Goal: Information Seeking & Learning: Learn about a topic

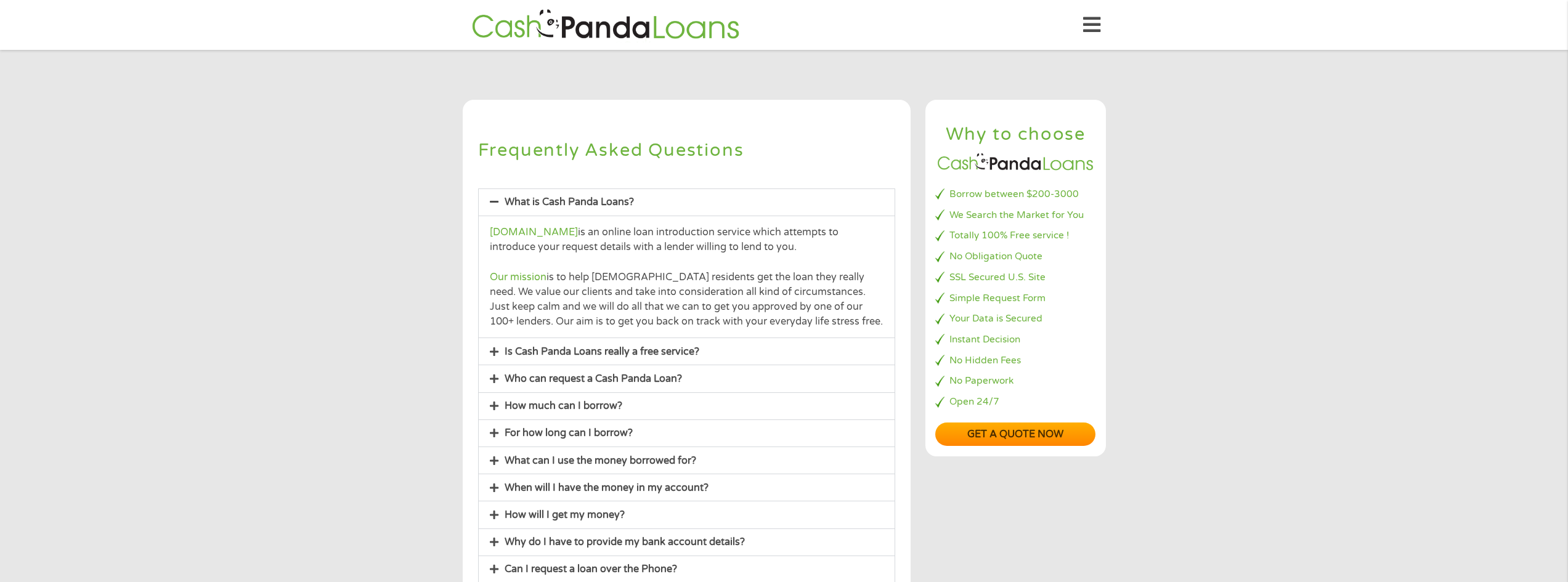
click at [522, 349] on link "Is Cash Panda Loans really a free service?" at bounding box center [602, 351] width 195 height 12
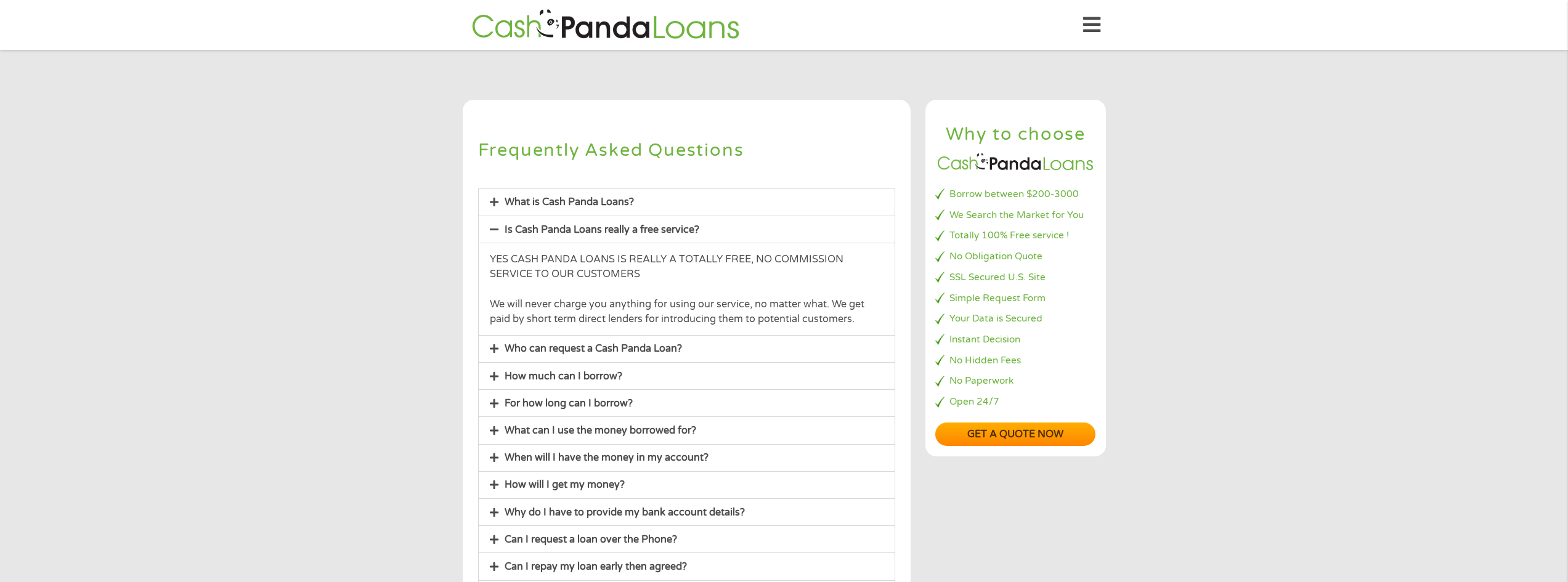
click at [542, 346] on link "Who can request a Cash Panda Loan?" at bounding box center [593, 348] width 178 height 12
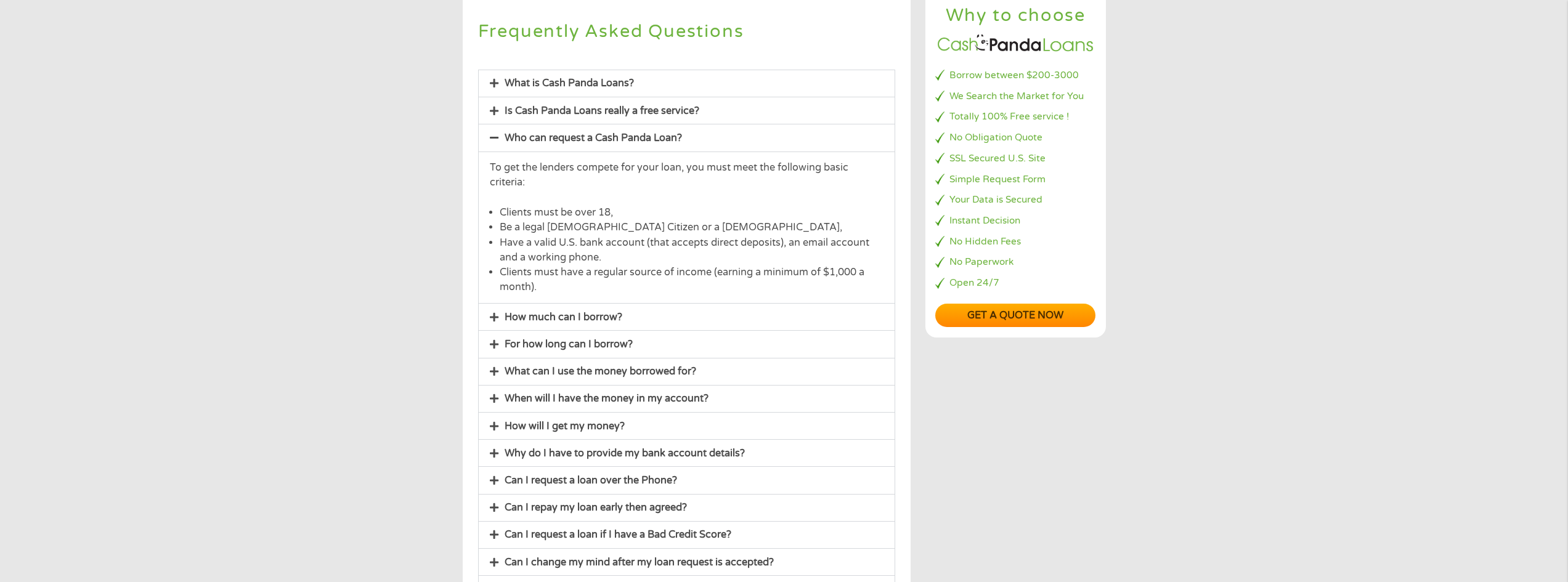
scroll to position [123, 0]
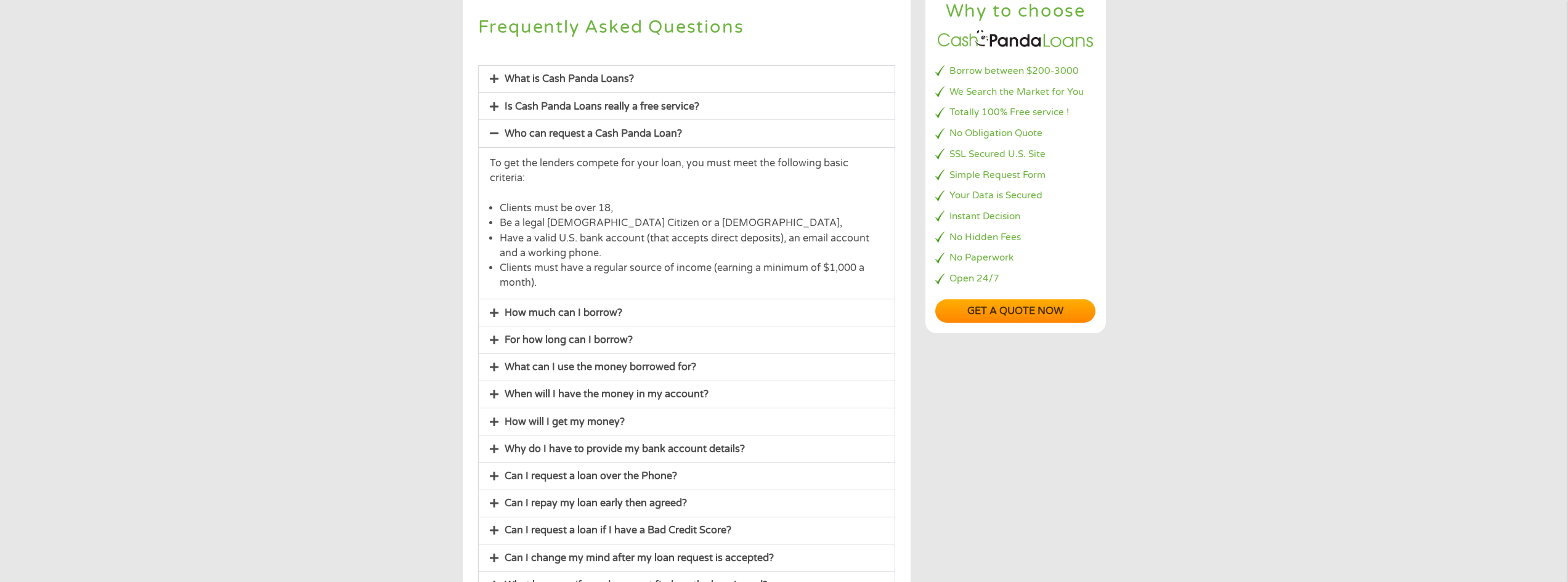
click at [530, 306] on link "How much can I borrow?" at bounding box center [564, 312] width 118 height 12
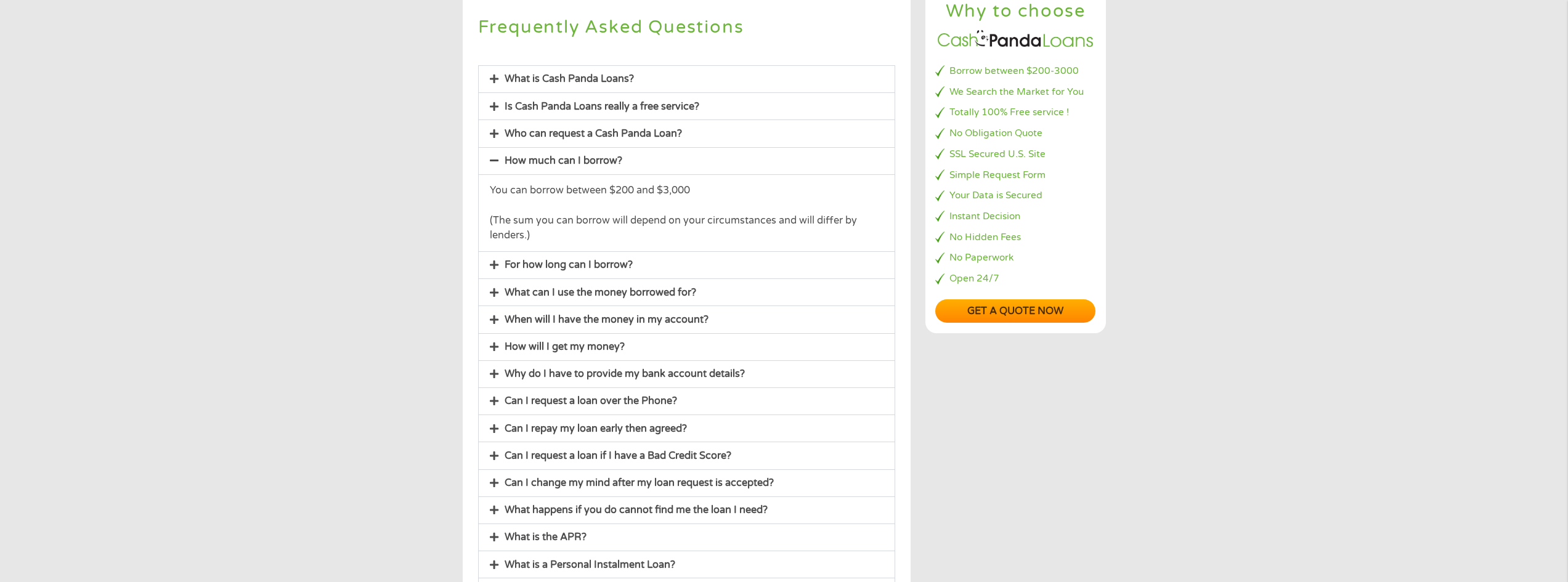
click at [562, 265] on link "For how long can I borrow?" at bounding box center [569, 264] width 128 height 12
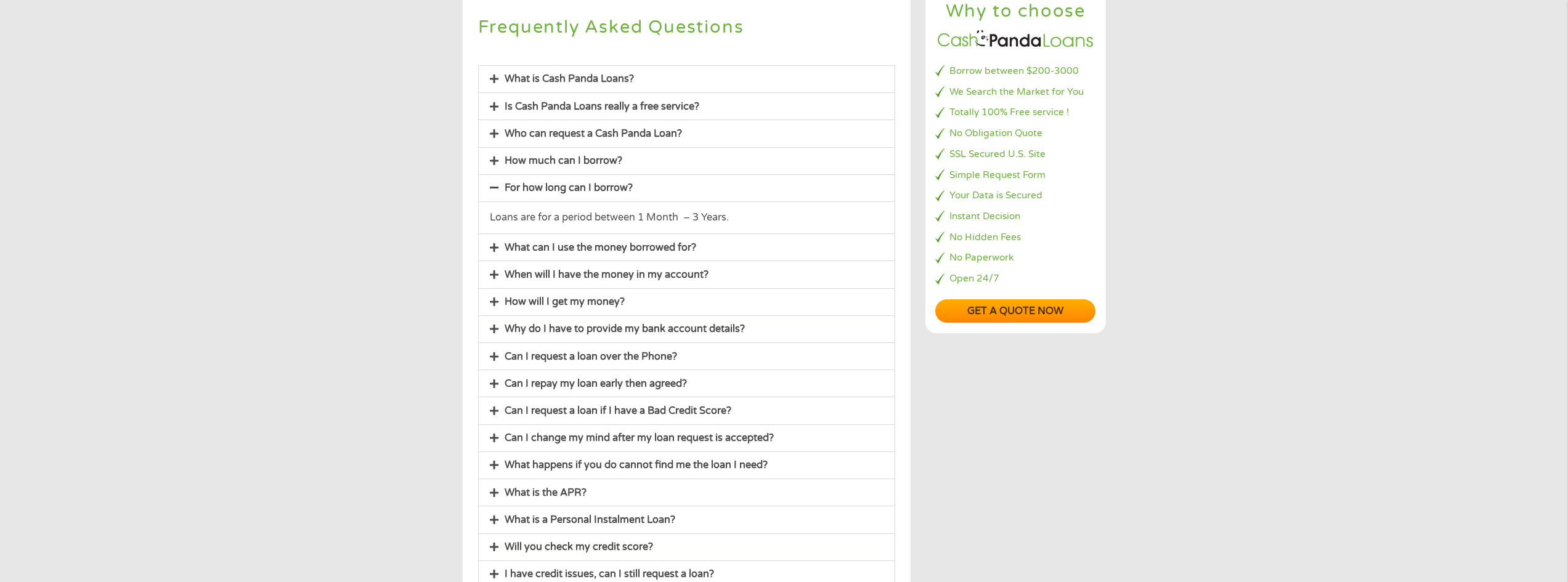
click at [555, 241] on link "What can I use the money borrowed for?" at bounding box center [600, 247] width 192 height 12
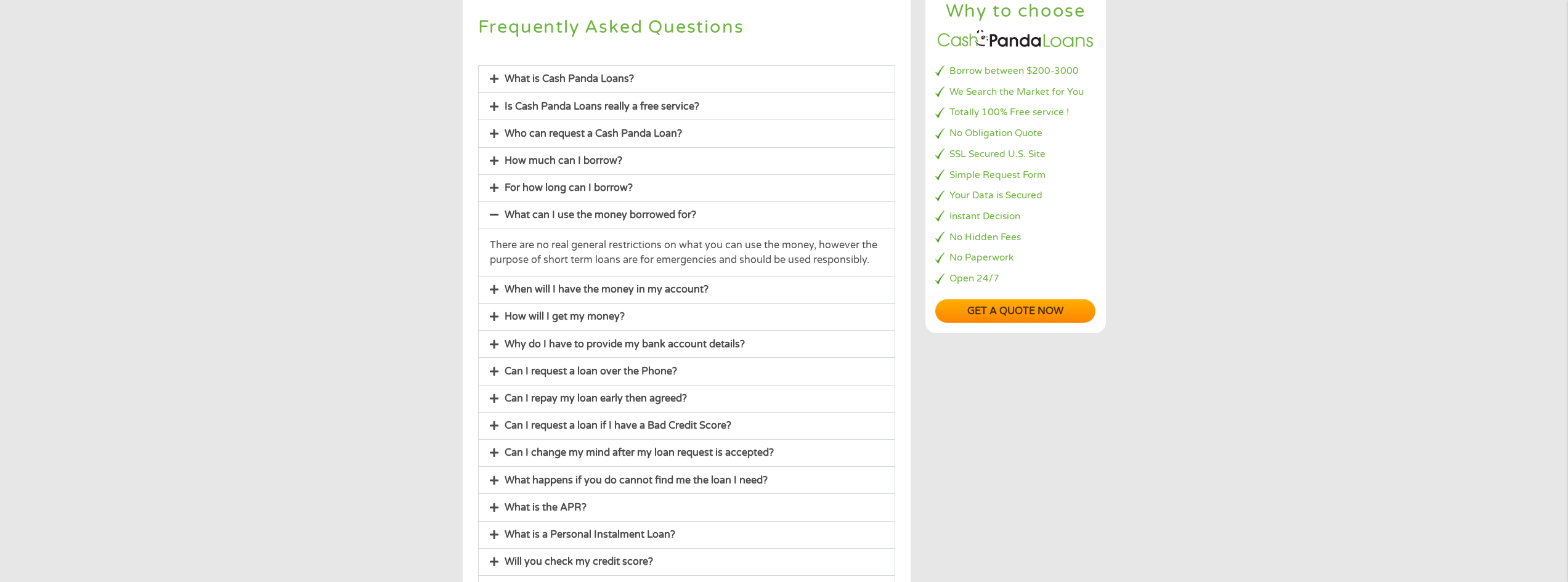
click at [560, 291] on link "When will I have the money in my account?" at bounding box center [606, 289] width 204 height 12
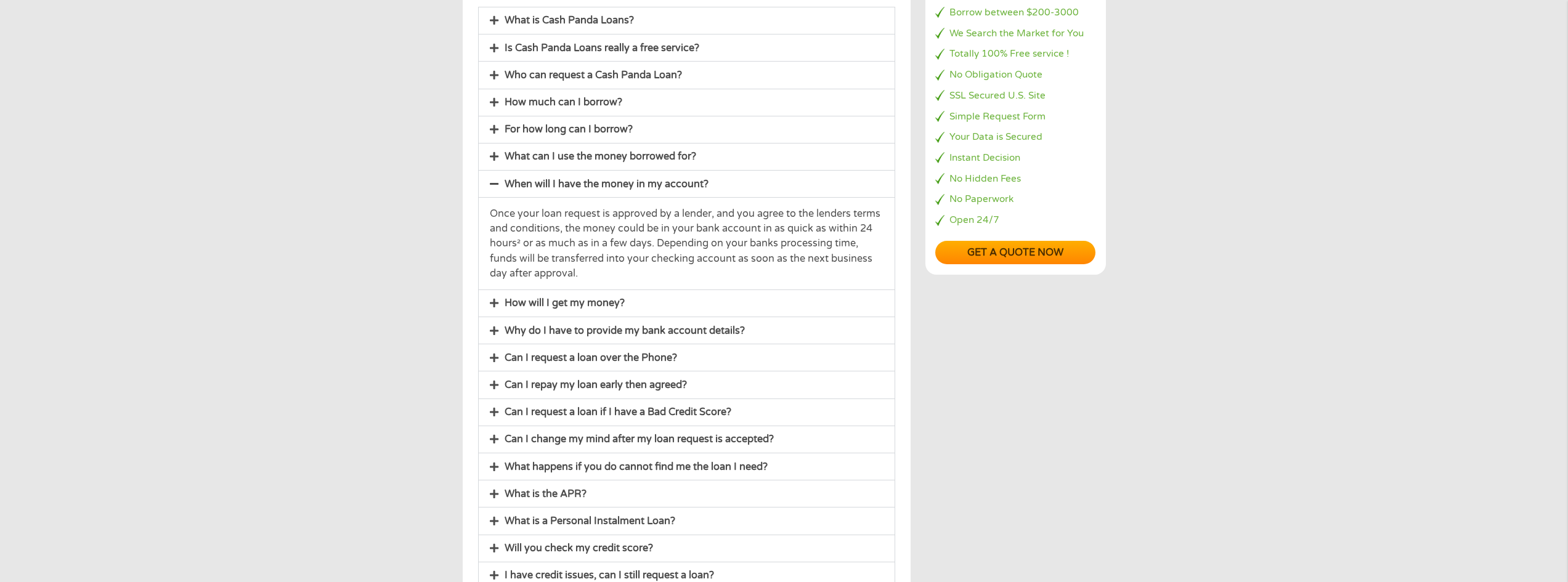
scroll to position [185, 0]
click at [530, 303] on link "How will I get my money?" at bounding box center [564, 300] width 120 height 12
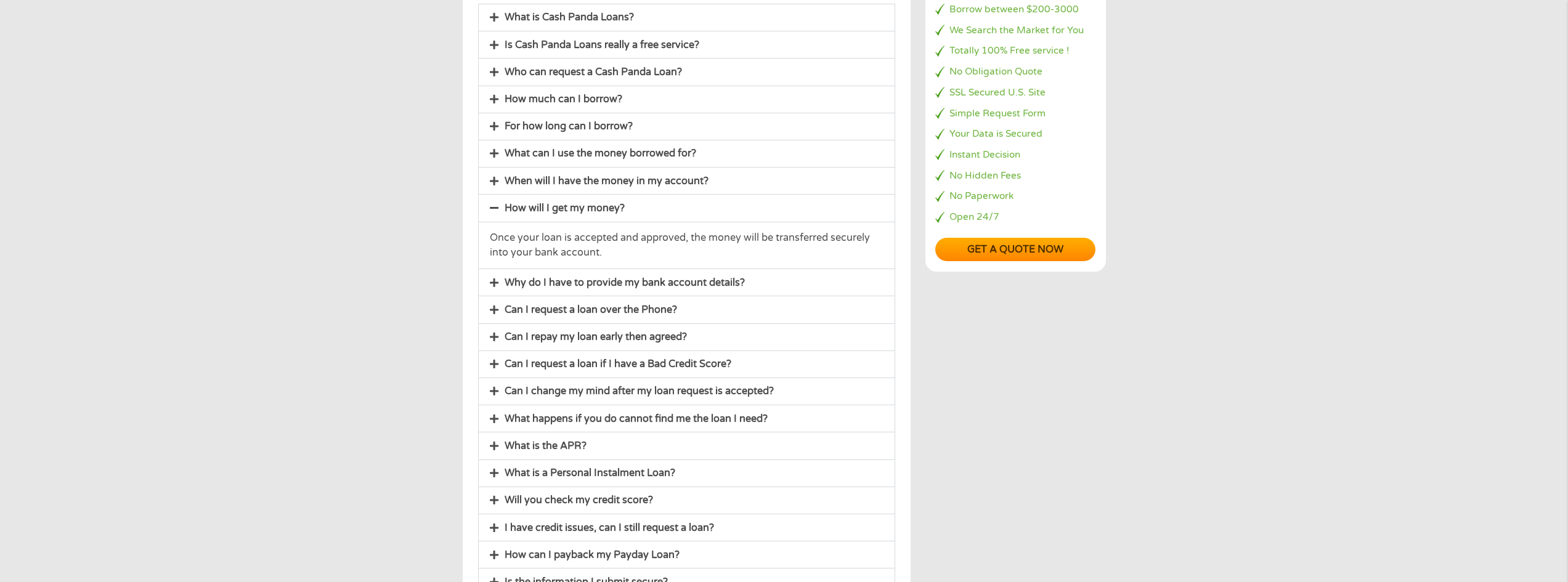
click at [568, 309] on link "Can I request a loan over the Phone?" at bounding box center [591, 309] width 173 height 12
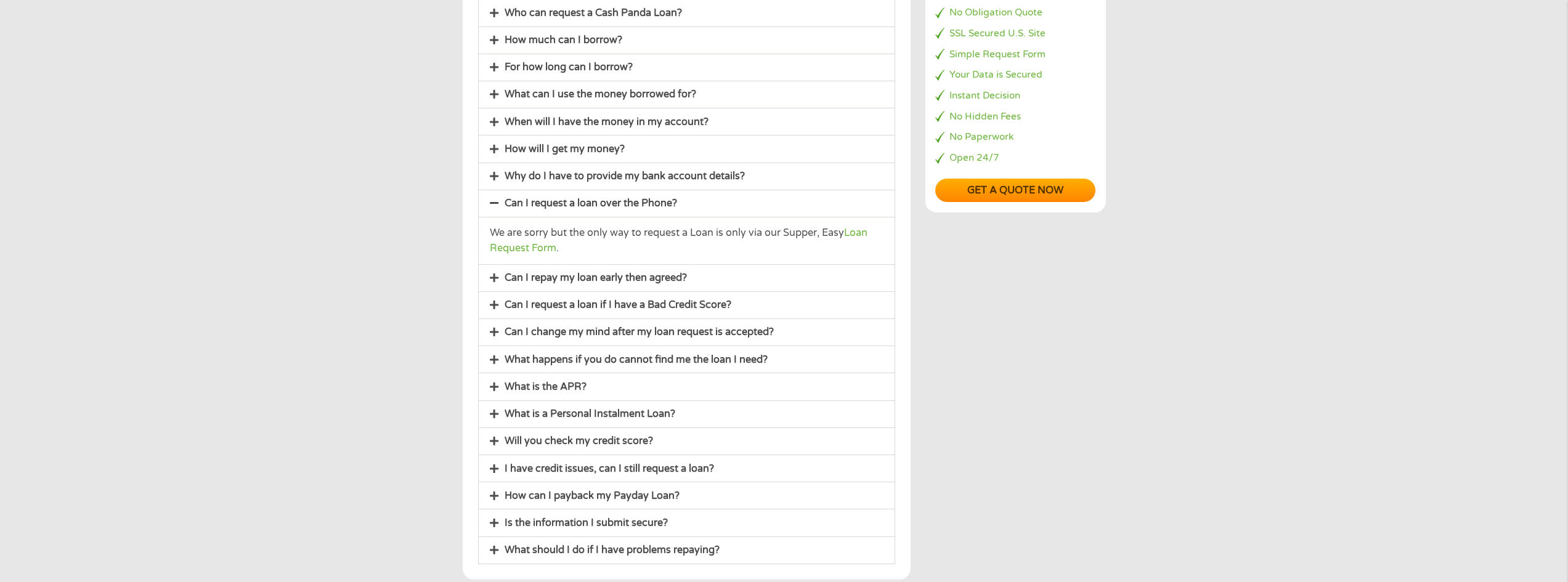
scroll to position [246, 0]
click at [556, 278] on link "Can I repay my loan early then agreed?" at bounding box center [596, 275] width 183 height 12
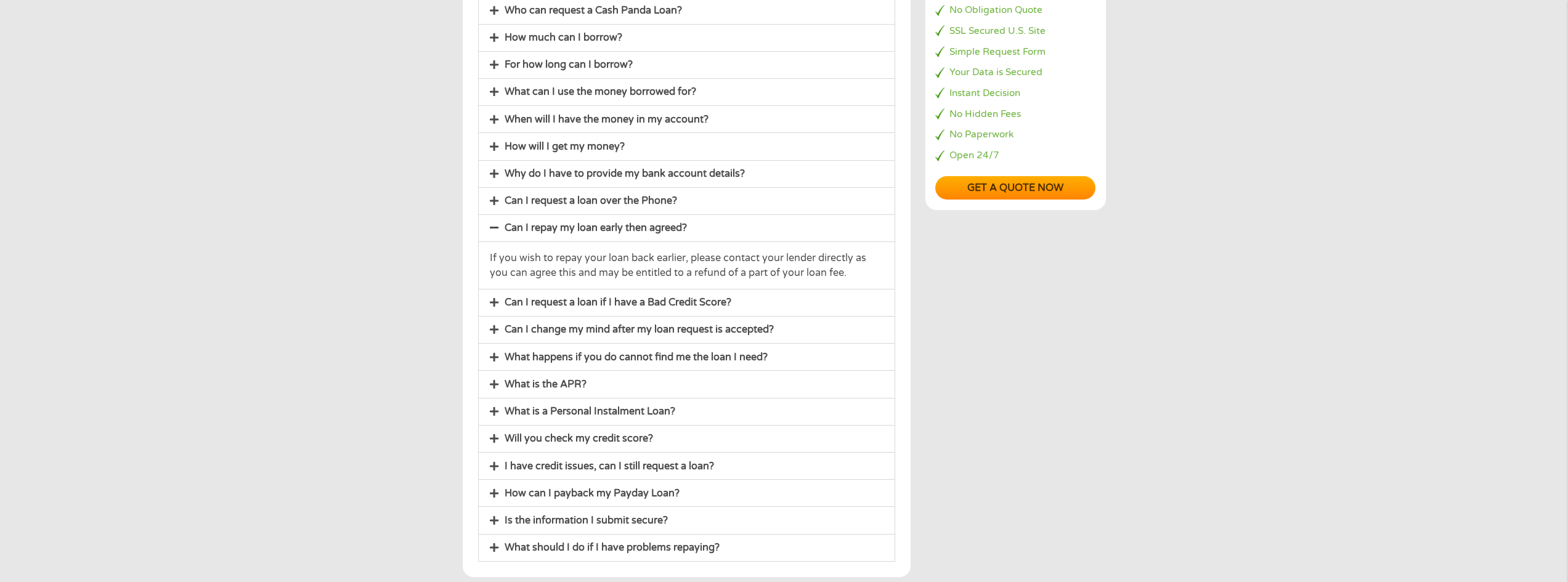
click at [562, 301] on link "Can I request a loan if I have a Bad Credit Score?" at bounding box center [618, 302] width 227 height 12
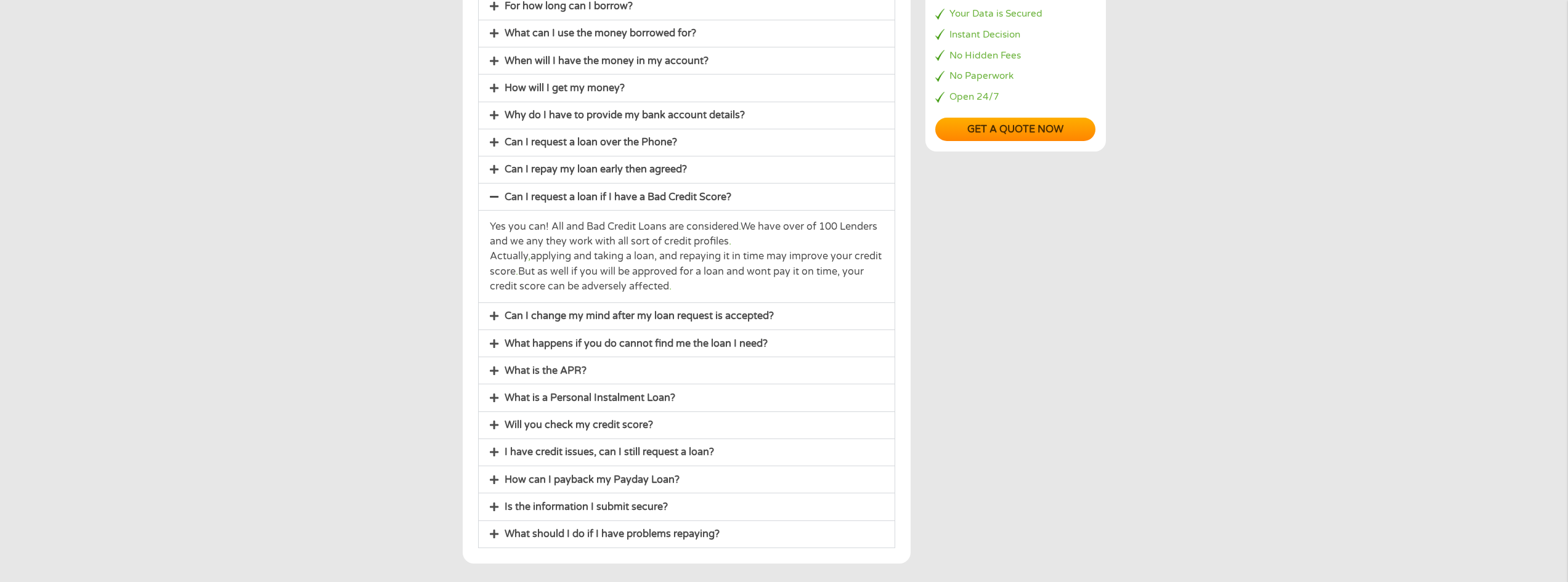
scroll to position [308, 0]
click at [619, 310] on link "Can I change my mind after my loan request is accepted?" at bounding box center [639, 312] width 270 height 12
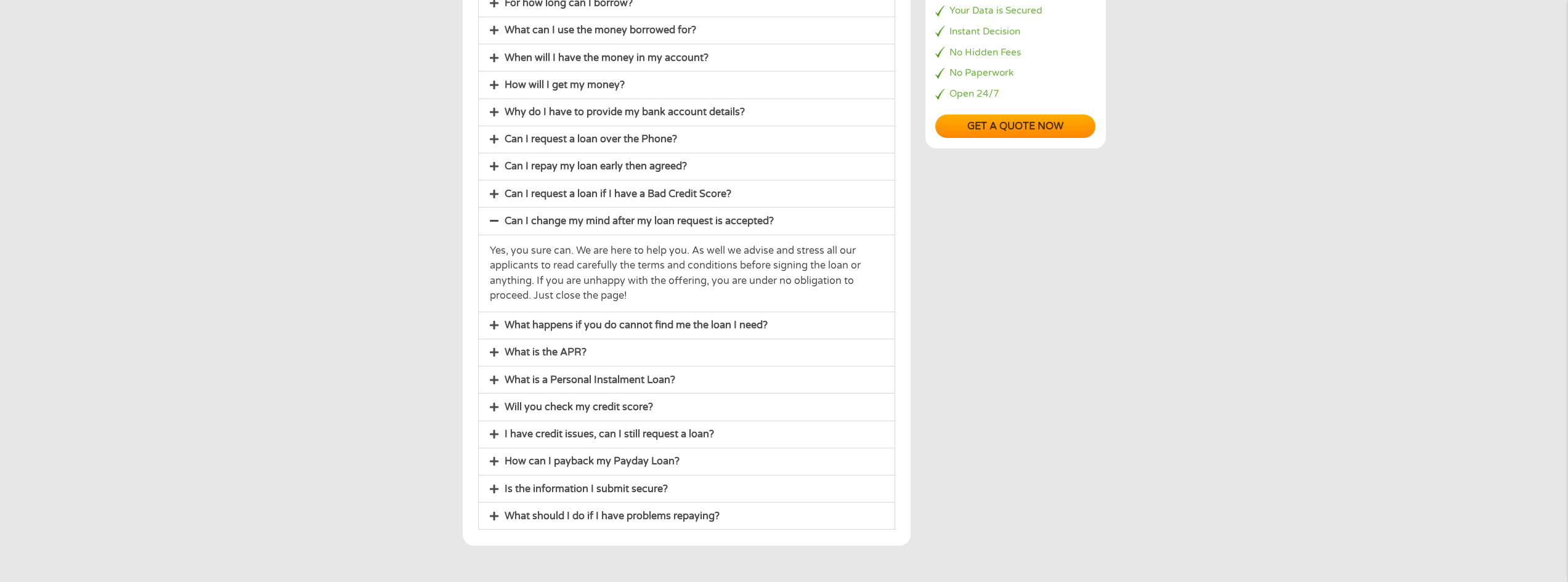
click at [565, 321] on link "What happens if you do cannot find me the loan I need?" at bounding box center [636, 324] width 263 height 12
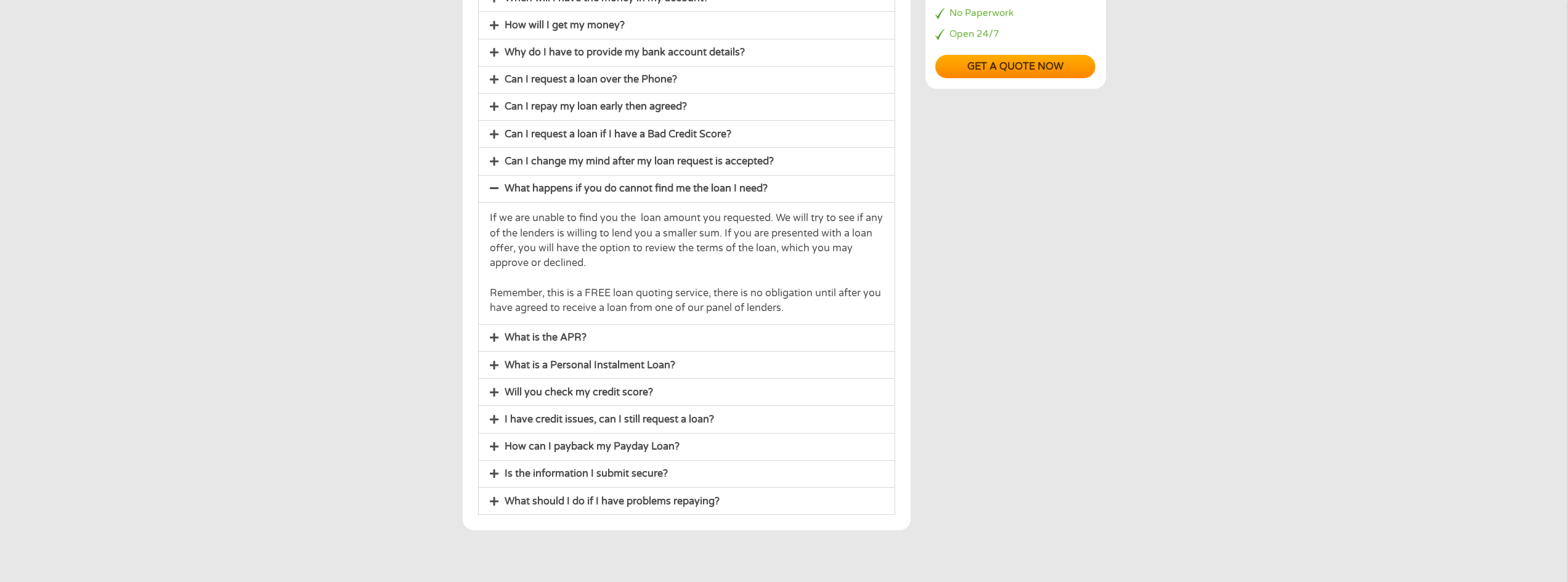
scroll to position [369, 0]
click at [525, 332] on link "What is the APR?" at bounding box center [546, 335] width 82 height 12
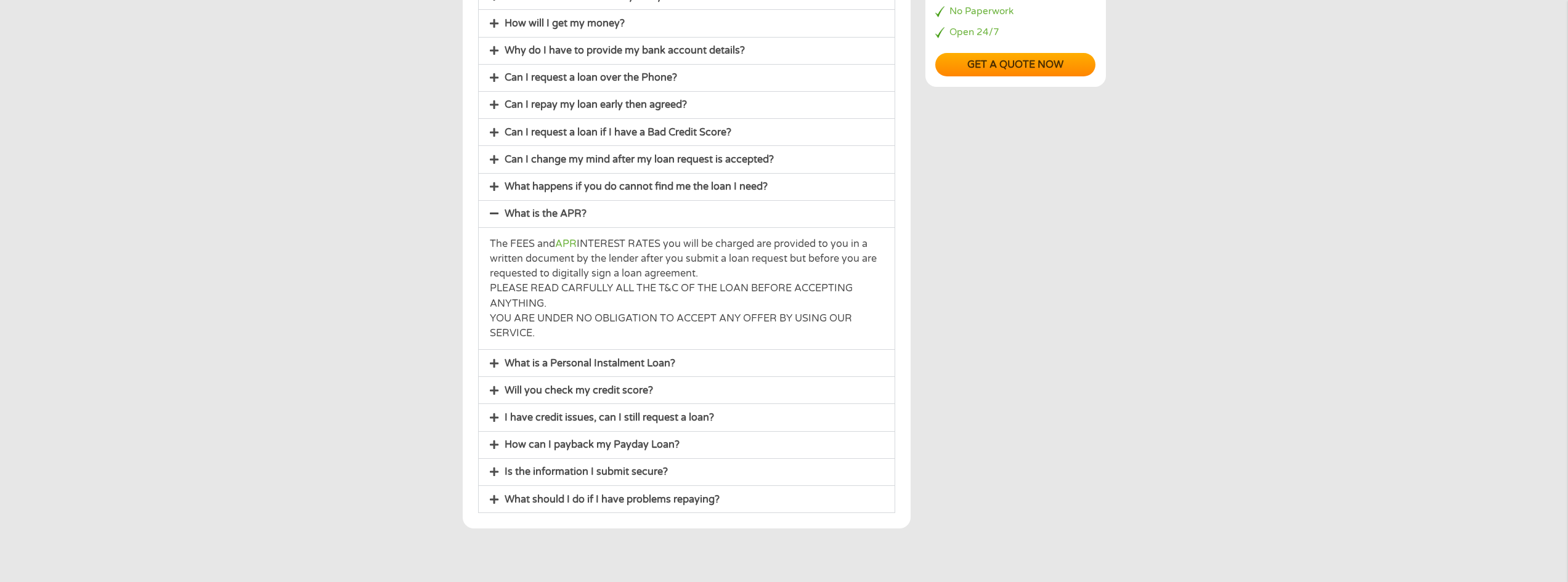
click at [568, 366] on link "What is a Personal Instalment Loan?" at bounding box center [590, 363] width 170 height 12
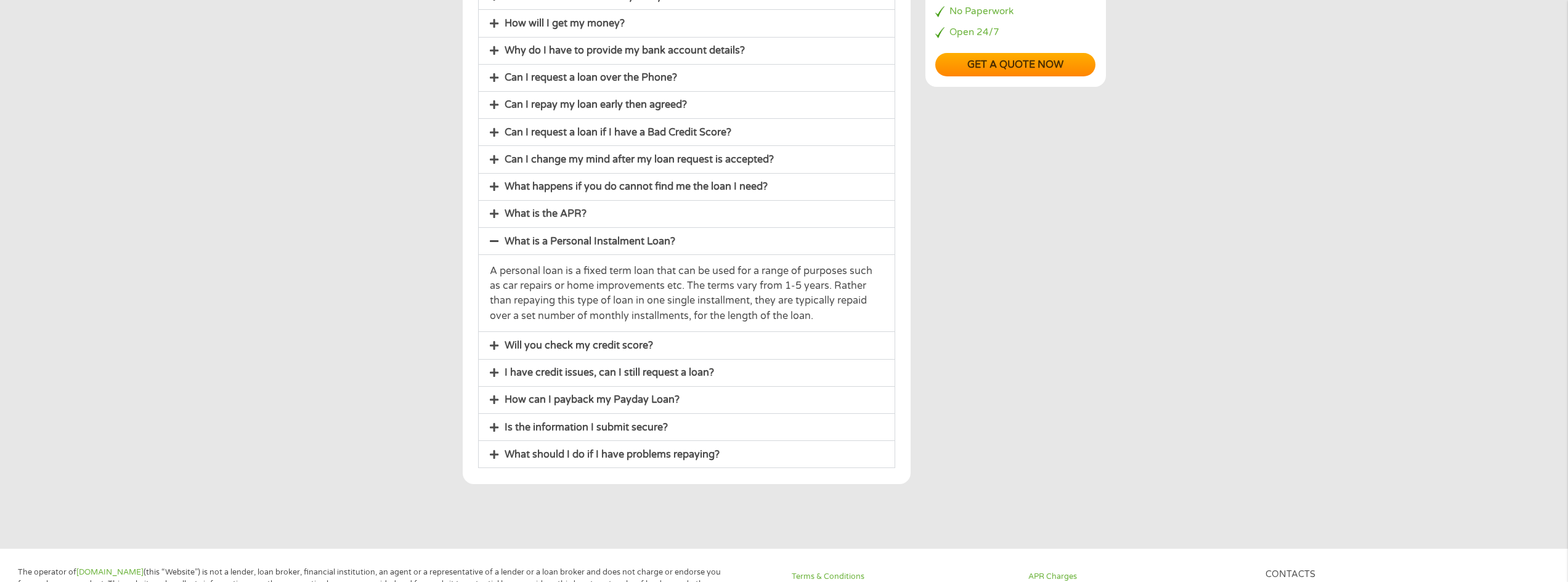
click at [537, 347] on link "Will you check my credit score?" at bounding box center [578, 345] width 148 height 12
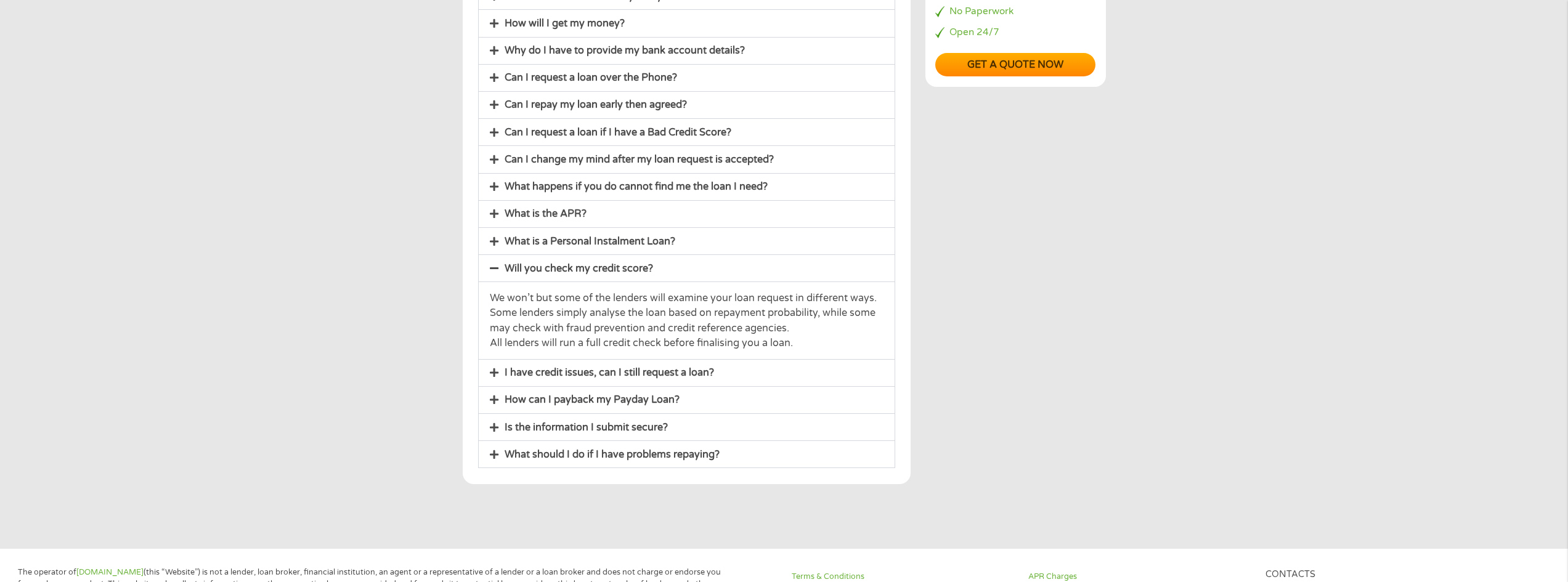
click at [552, 373] on link "I have credit issues, can I still request a loan?" at bounding box center [610, 372] width 210 height 12
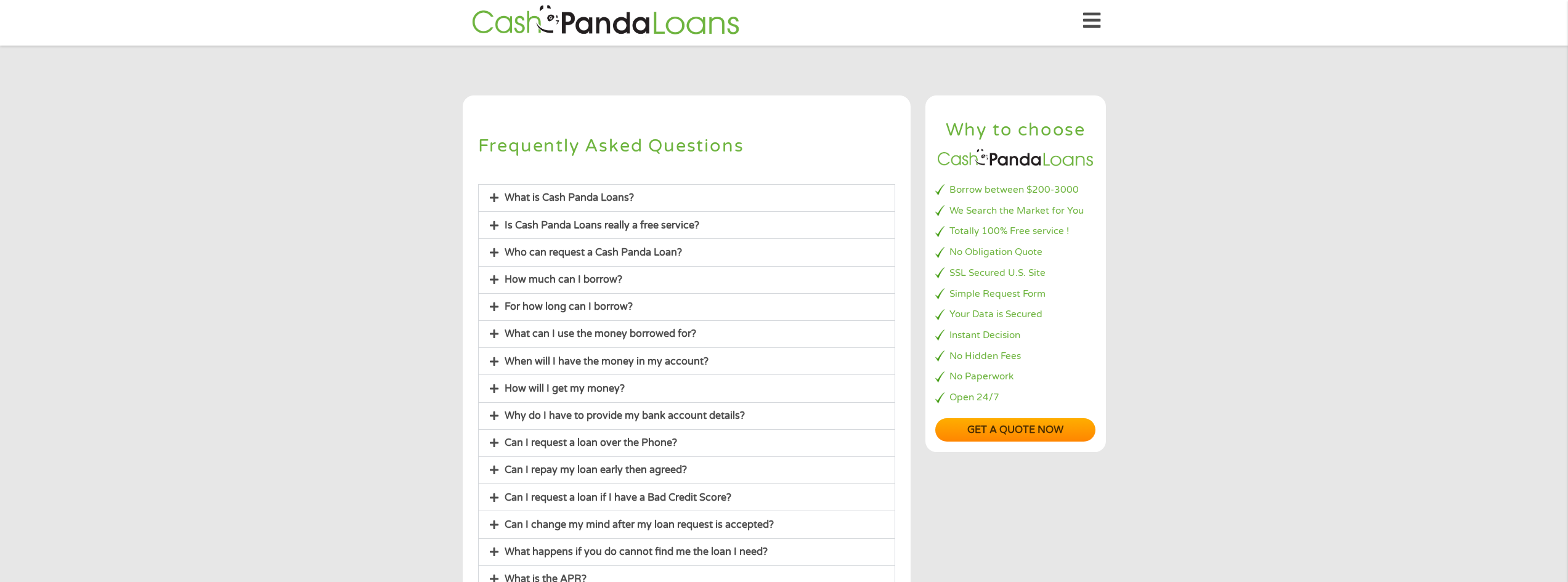
scroll to position [0, 0]
